Goal: Submit feedback/report problem: Provide input to the site owners about the experience or issues

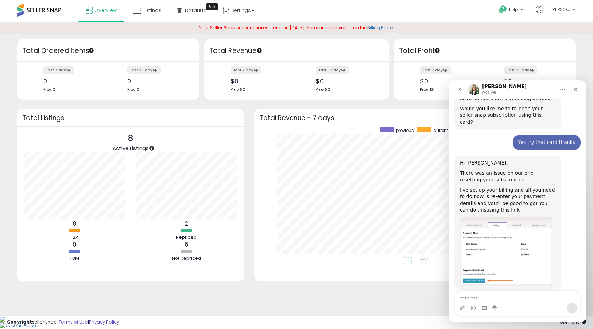
scroll to position [158, 0]
click at [244, 11] on link "Settings" at bounding box center [239, 10] width 42 height 21
click at [251, 38] on li "Store settings" at bounding box center [244, 35] width 51 height 17
click at [248, 7] on link "Settings" at bounding box center [239, 10] width 42 height 21
click at [387, 27] on link "Billing Page" at bounding box center [380, 27] width 26 height 7
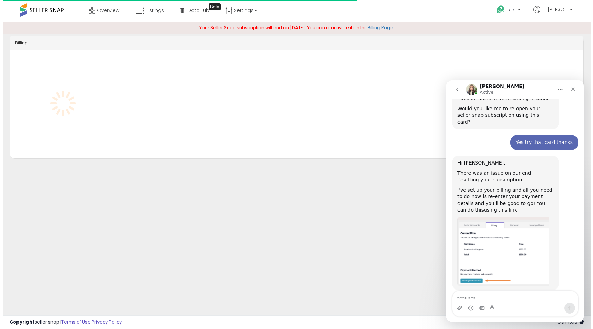
scroll to position [158, 0]
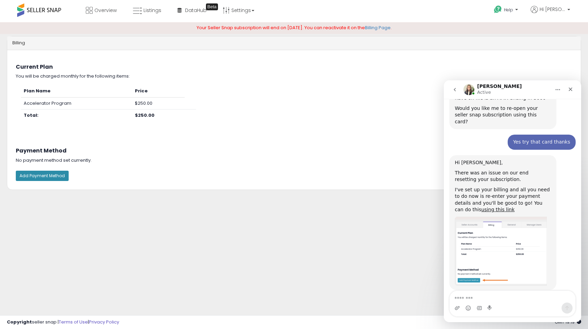
click at [59, 176] on button "Add Payment Method" at bounding box center [42, 176] width 53 height 10
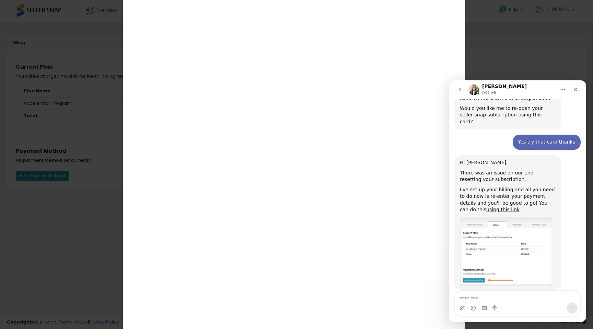
scroll to position [96, 0]
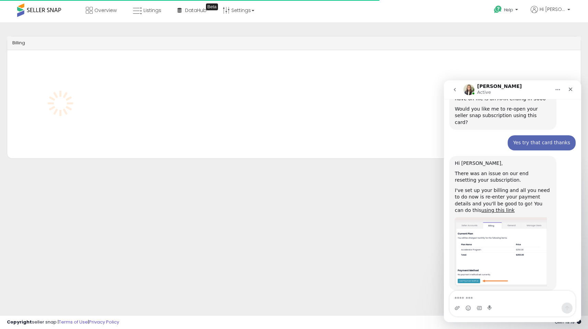
scroll to position [158, 0]
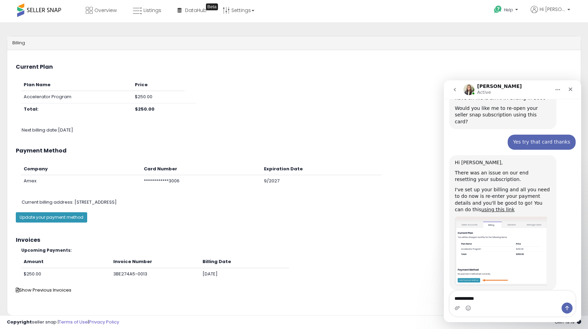
type textarea "**********"
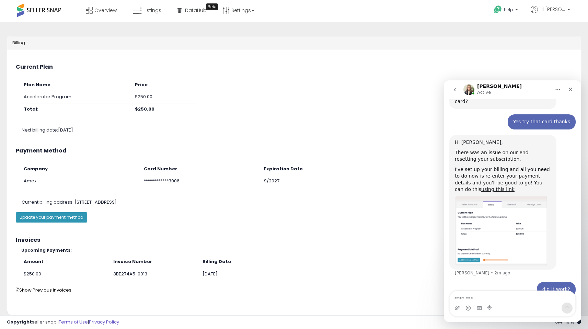
scroll to position [178, 0]
click at [154, 10] on span "Listings" at bounding box center [153, 10] width 18 height 7
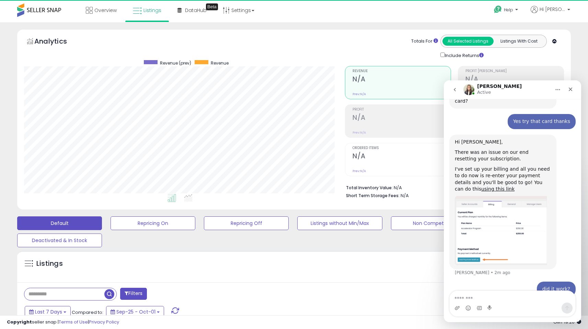
scroll to position [141, 321]
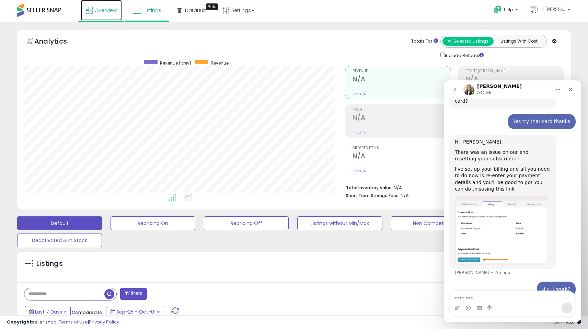
click at [96, 10] on span "Overview" at bounding box center [105, 10] width 22 height 7
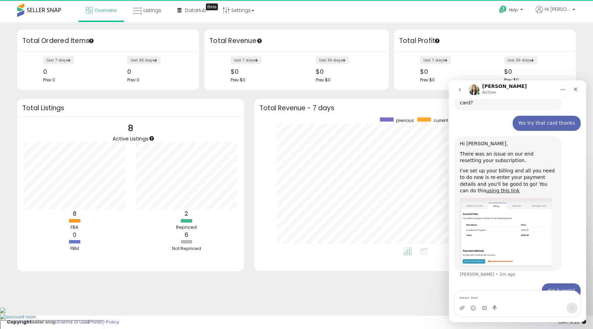
scroll to position [178, 0]
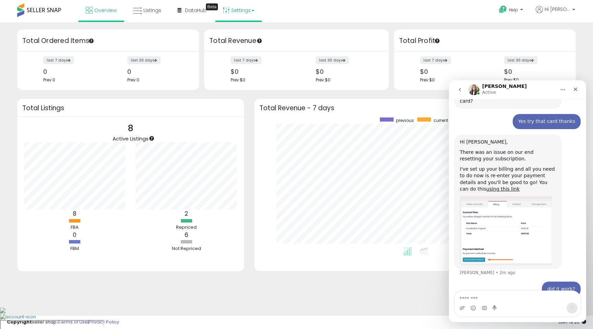
click at [244, 18] on link "Settings" at bounding box center [239, 10] width 42 height 21
click at [249, 39] on li "Store settings" at bounding box center [244, 35] width 51 height 17
click at [241, 12] on link "Settings" at bounding box center [239, 10] width 42 height 21
click at [239, 33] on link "Store settings" at bounding box center [239, 35] width 31 height 7
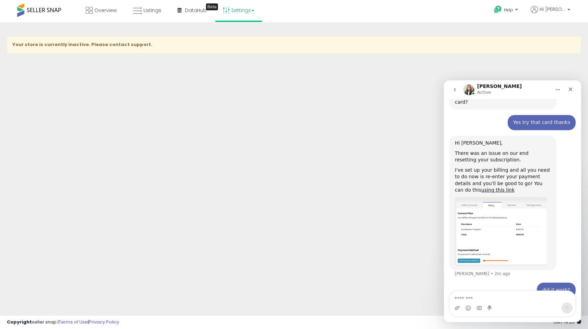
scroll to position [178, 0]
click at [73, 45] on strong "Your store is currently inactive. Please contact support." at bounding box center [82, 44] width 140 height 7
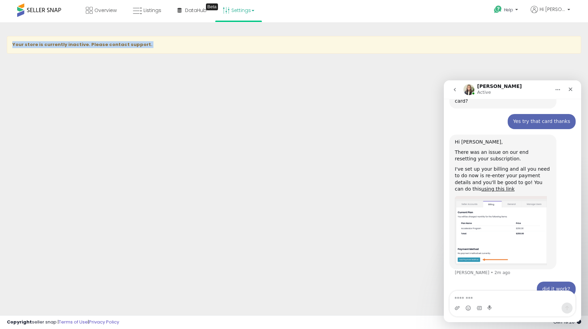
click at [73, 45] on strong "Your store is currently inactive. Please contact support." at bounding box center [82, 44] width 140 height 7
copy div "Your store is currently inactive. Please contact support."
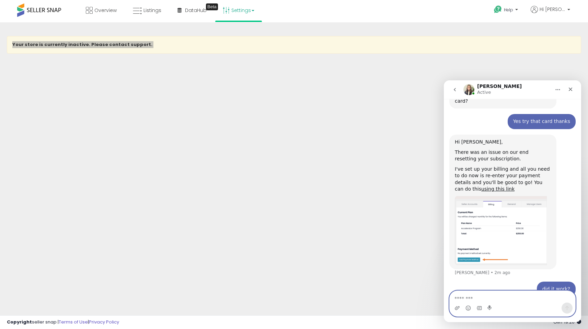
click at [467, 294] on textarea "Message…" at bounding box center [513, 297] width 126 height 12
paste textarea "**********"
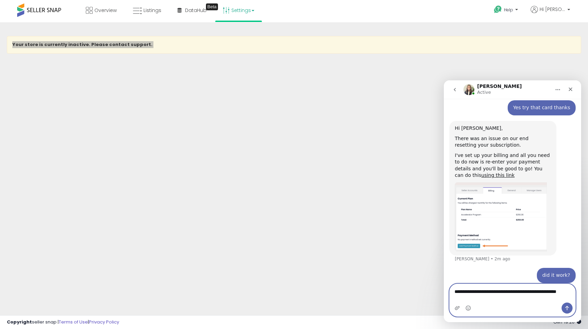
type textarea "**********"
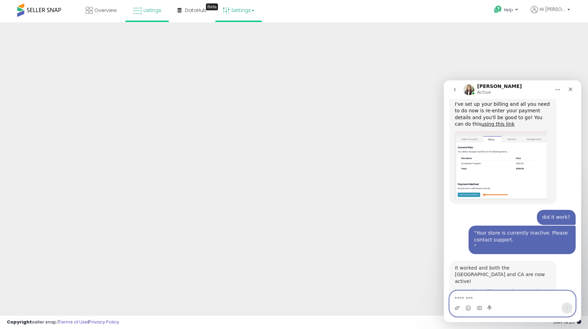
scroll to position [251, 0]
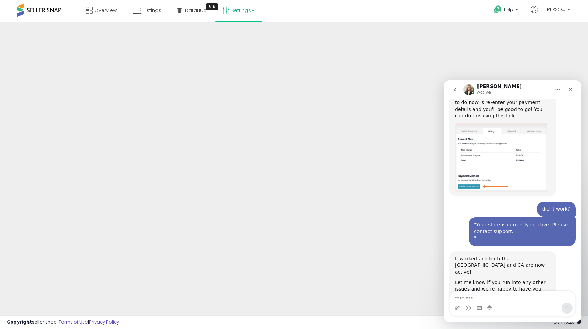
click at [49, 13] on span at bounding box center [39, 9] width 44 height 13
click at [49, 7] on span at bounding box center [39, 9] width 44 height 13
click at [91, 9] on icon at bounding box center [89, 10] width 7 height 7
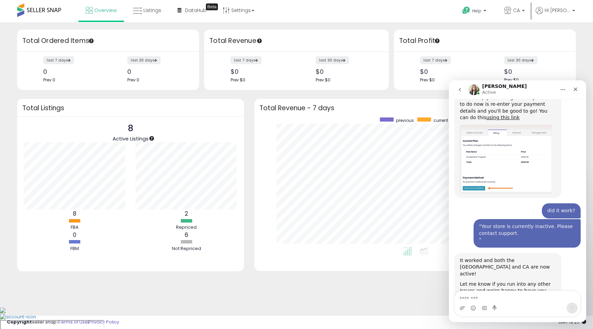
scroll to position [251, 0]
